Goal: Task Accomplishment & Management: Manage account settings

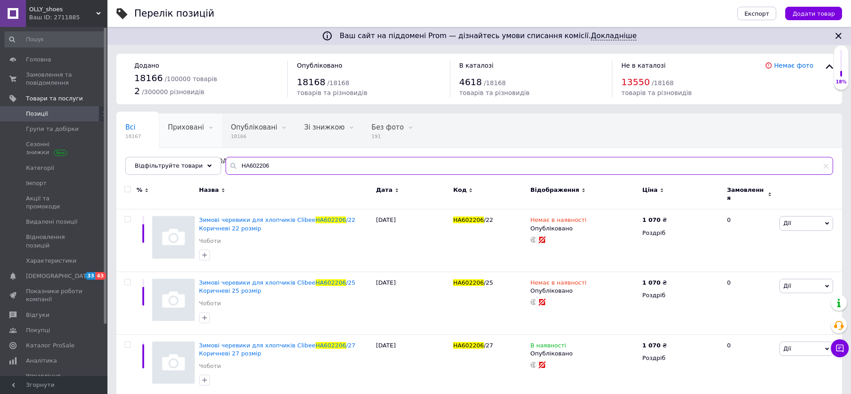
drag, startPoint x: 264, startPoint y: 160, endPoint x: 167, endPoint y: 146, distance: 98.2
click at [171, 150] on div "Всі 18167 Приховані 0 Видалити Редагувати Опубліковані 18166 Видалити Редагуват…" at bounding box center [479, 143] width 726 height 61
paste input "FG23993H"
type input "FG23993H"
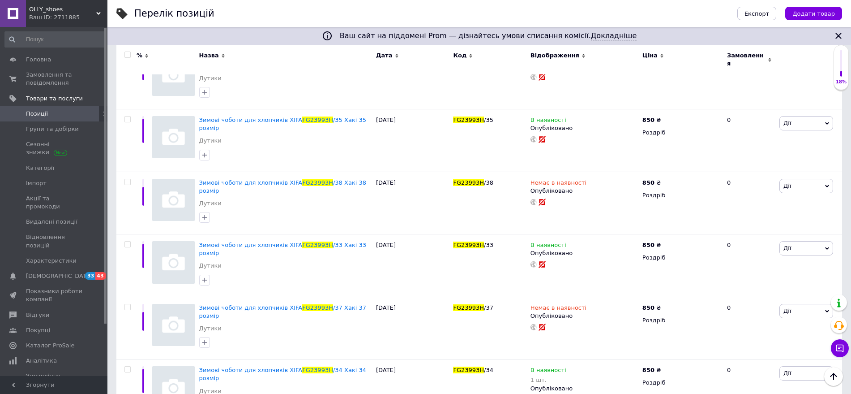
scroll to position [156, 0]
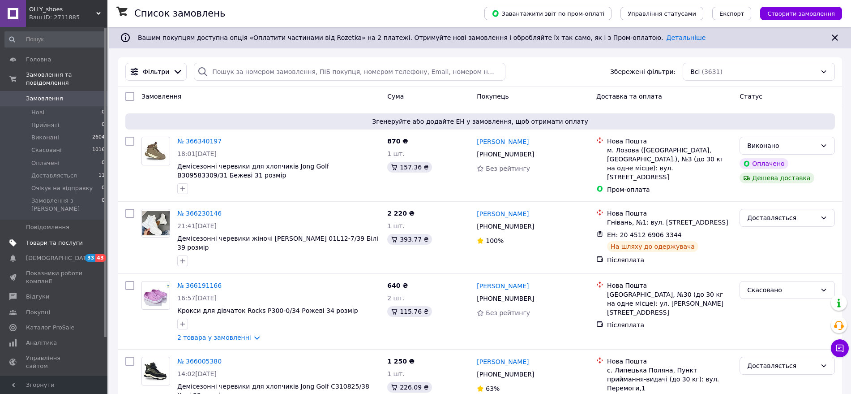
click at [60, 239] on span "Товари та послуги" at bounding box center [54, 243] width 57 height 8
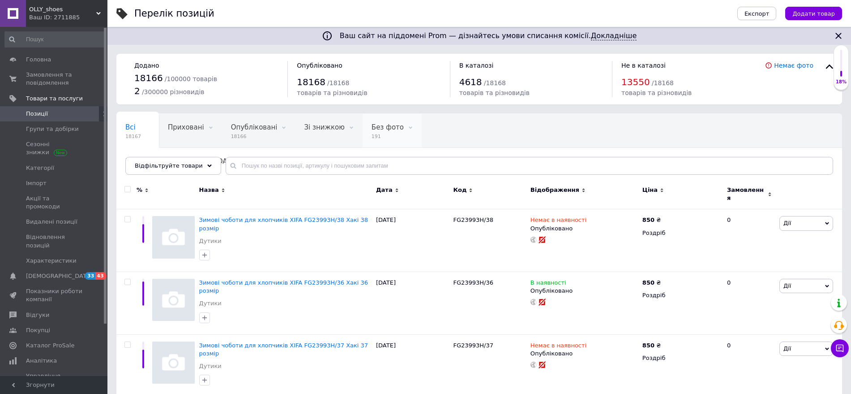
click at [368, 119] on div "Без фото 191" at bounding box center [392, 131] width 59 height 34
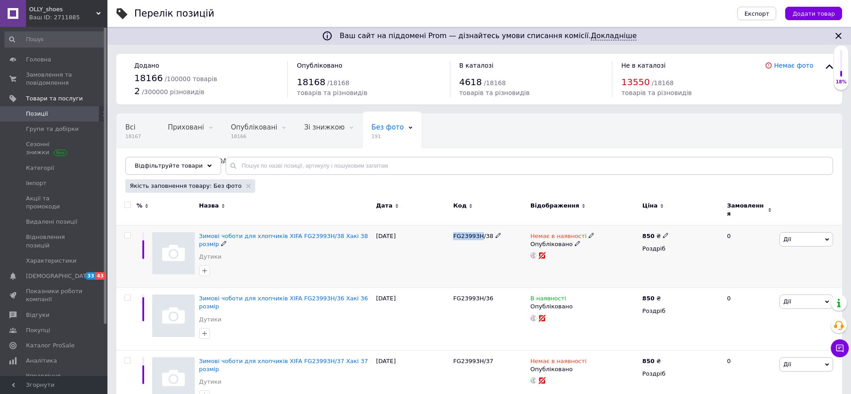
drag, startPoint x: 479, startPoint y: 230, endPoint x: 452, endPoint y: 231, distance: 26.4
click at [452, 231] on div "FG23993H/38" at bounding box center [489, 256] width 77 height 63
copy span "FG23993H"
